Goal: Find specific page/section: Find specific page/section

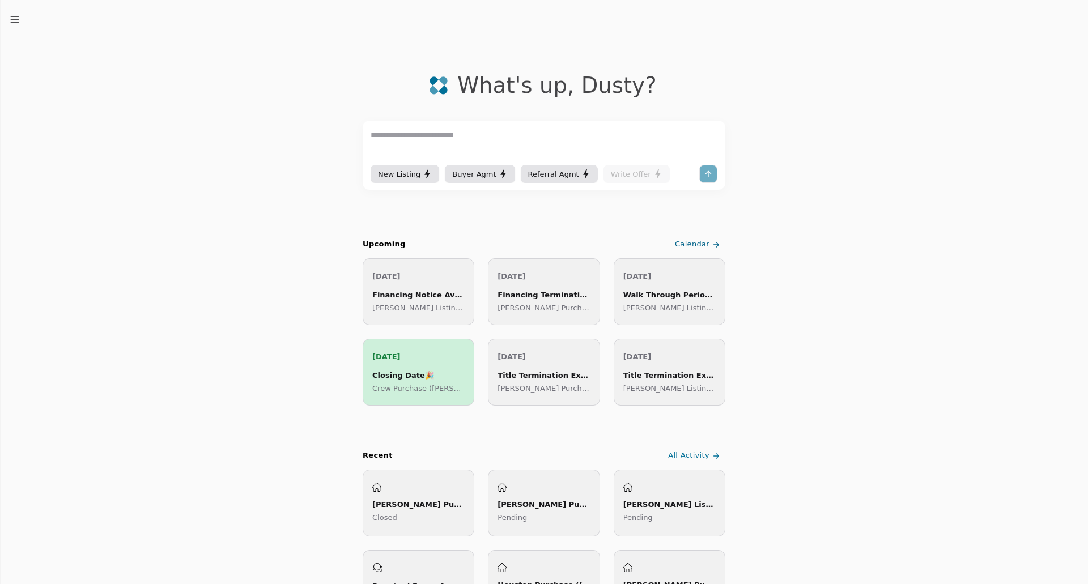
drag, startPoint x: 0, startPoint y: 0, endPoint x: 247, endPoint y: 184, distance: 308.1
click at [16, 20] on icon "button" at bounding box center [14, 19] width 11 height 11
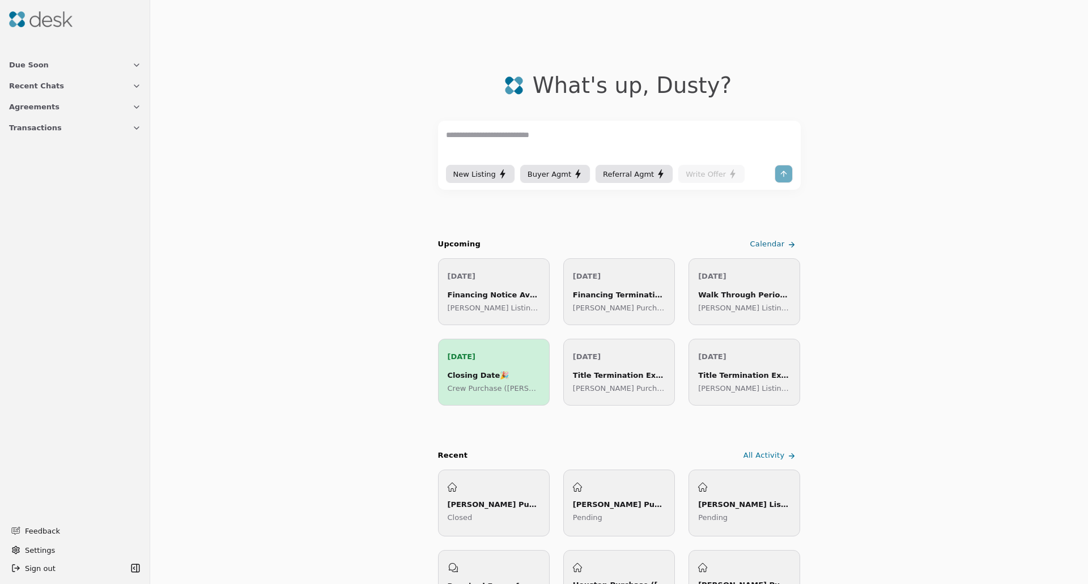
click at [82, 108] on button "Agreements" at bounding box center [75, 106] width 146 height 21
click at [56, 182] on icon at bounding box center [60, 182] width 9 height 9
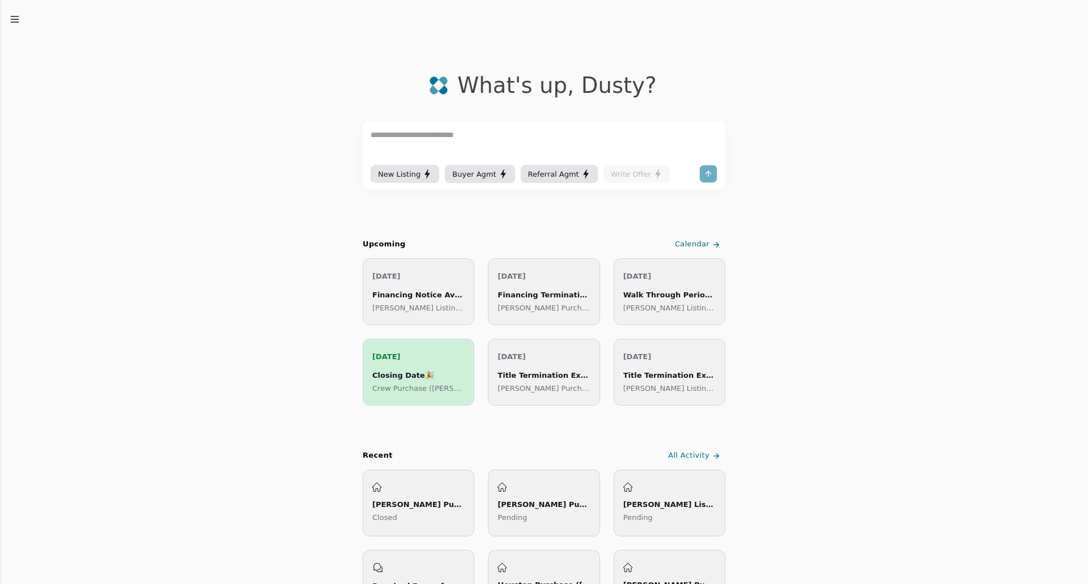
click at [16, 15] on icon "button" at bounding box center [14, 19] width 11 height 11
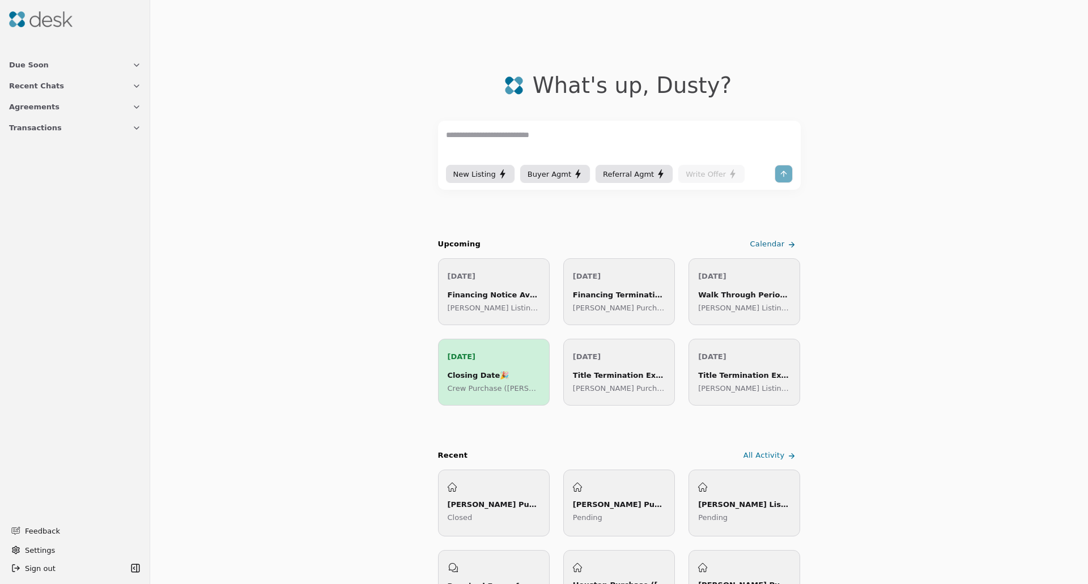
click at [66, 127] on button "Transactions" at bounding box center [75, 127] width 146 height 21
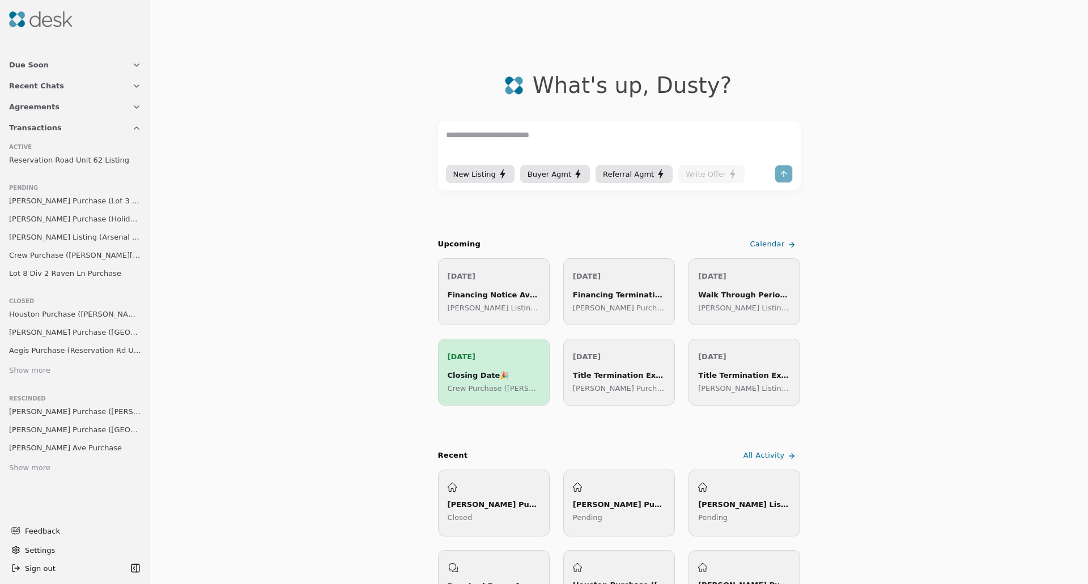
click at [60, 277] on span "Lot 8 Div 2 Raven Ln Purchase" at bounding box center [65, 273] width 112 height 12
